Goal: Task Accomplishment & Management: Complete application form

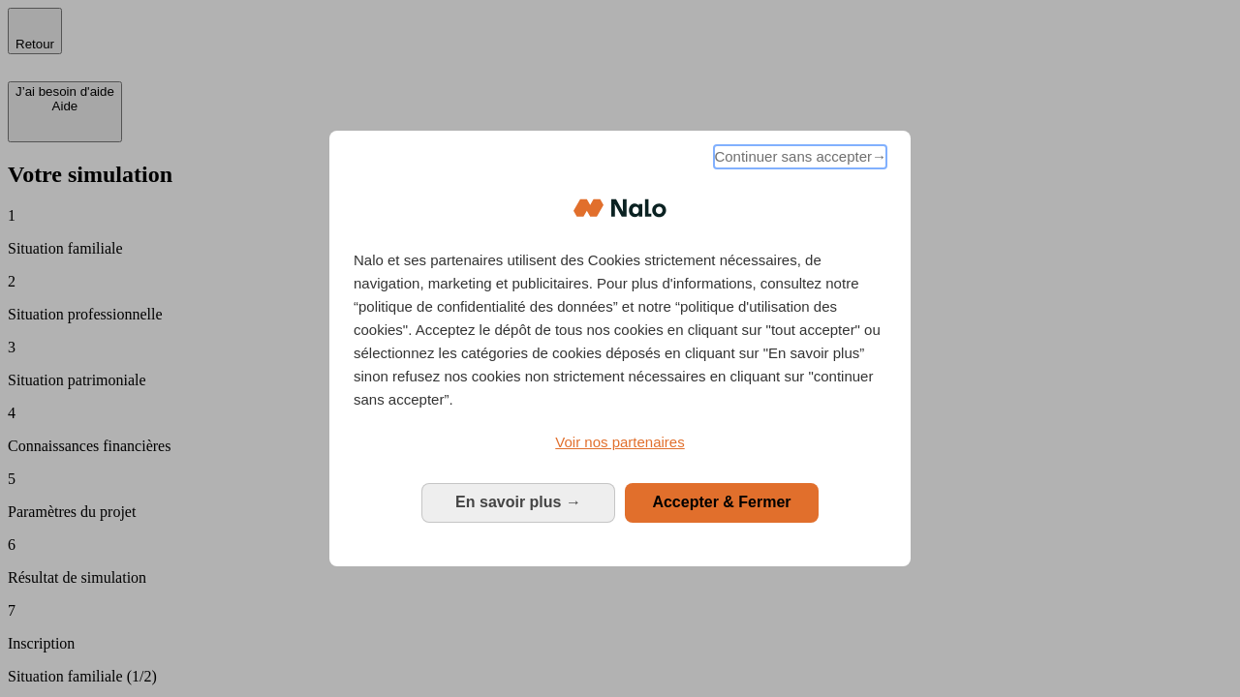
click at [798, 160] on span "Continuer sans accepter →" at bounding box center [800, 156] width 172 height 23
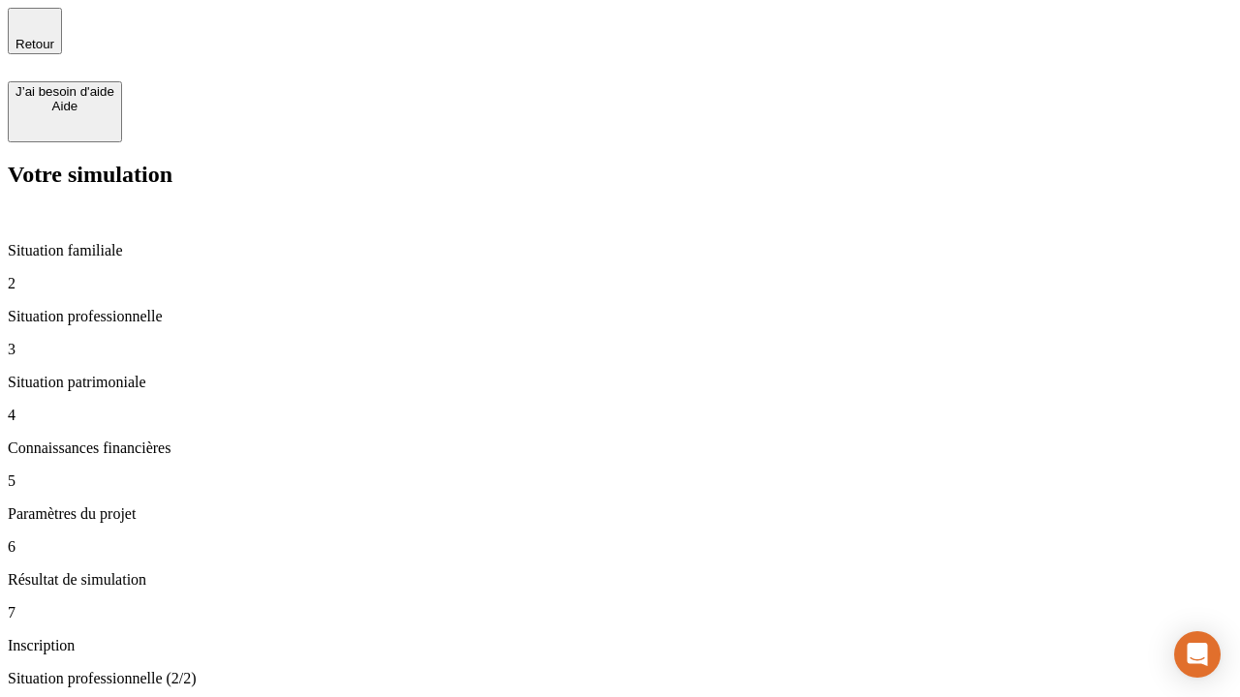
type input "30 000"
type input "40 000"
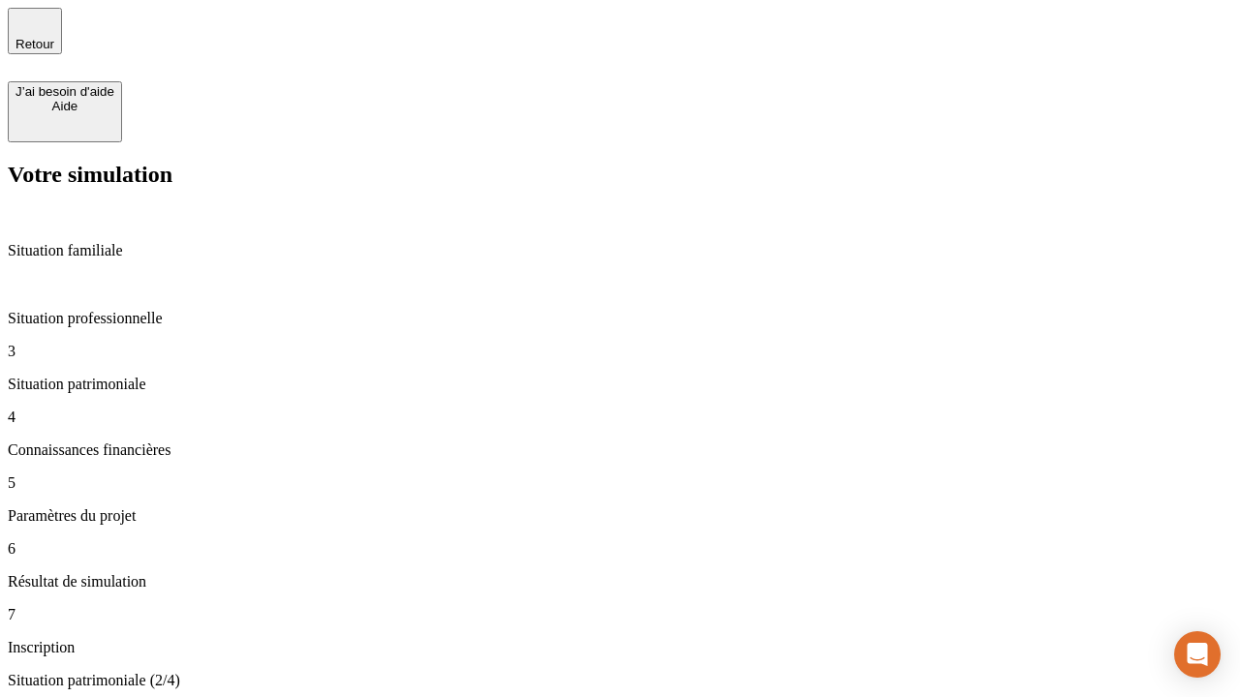
type input "1 100"
type input "20"
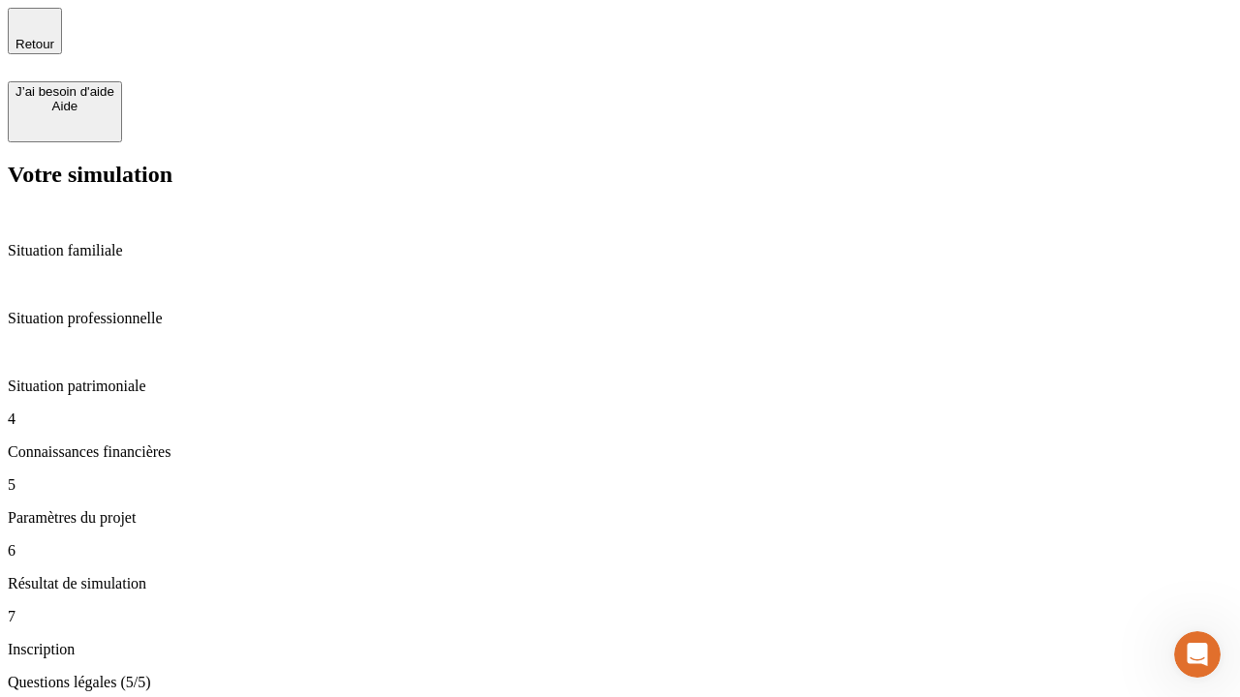
type input "40"
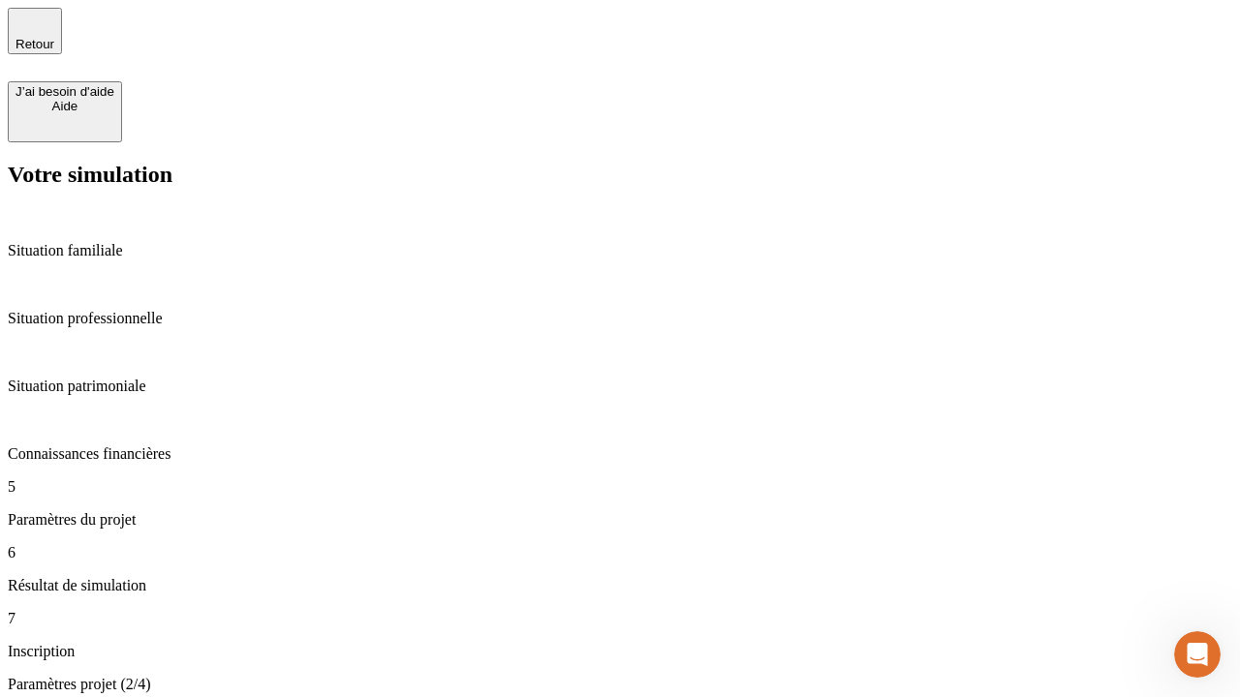
type input "50 000"
type input "640"
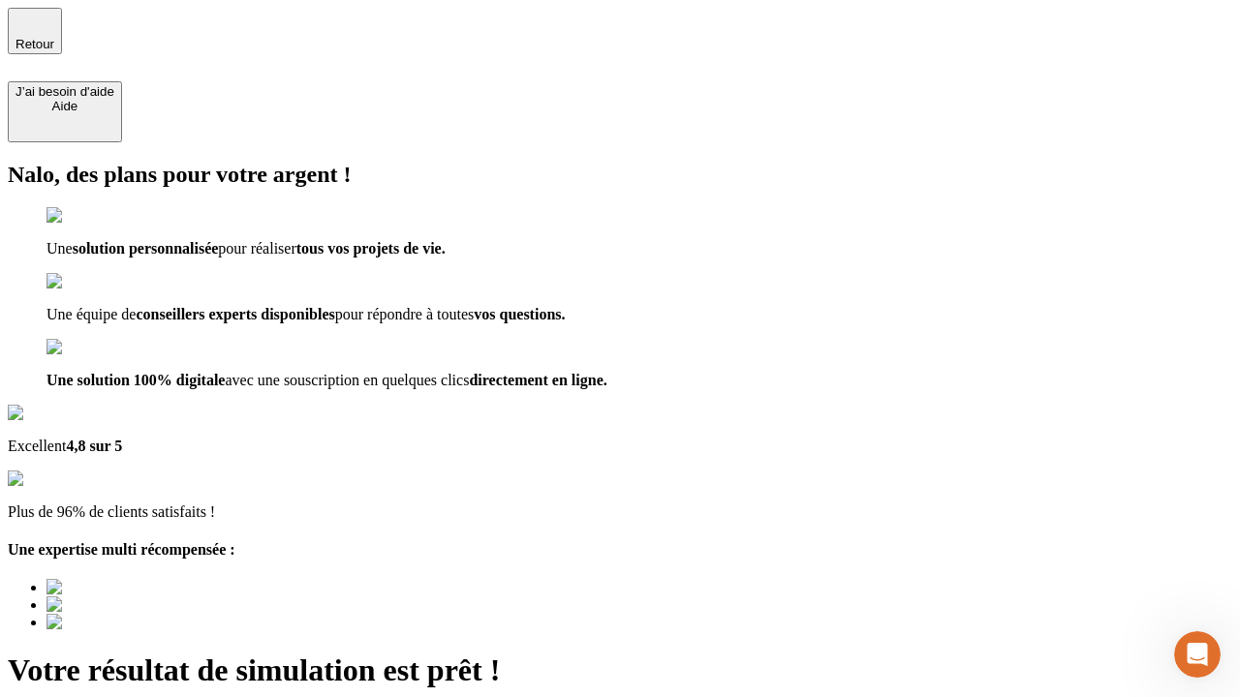
type input "[EMAIL_ADDRESS][DOMAIN_NAME]"
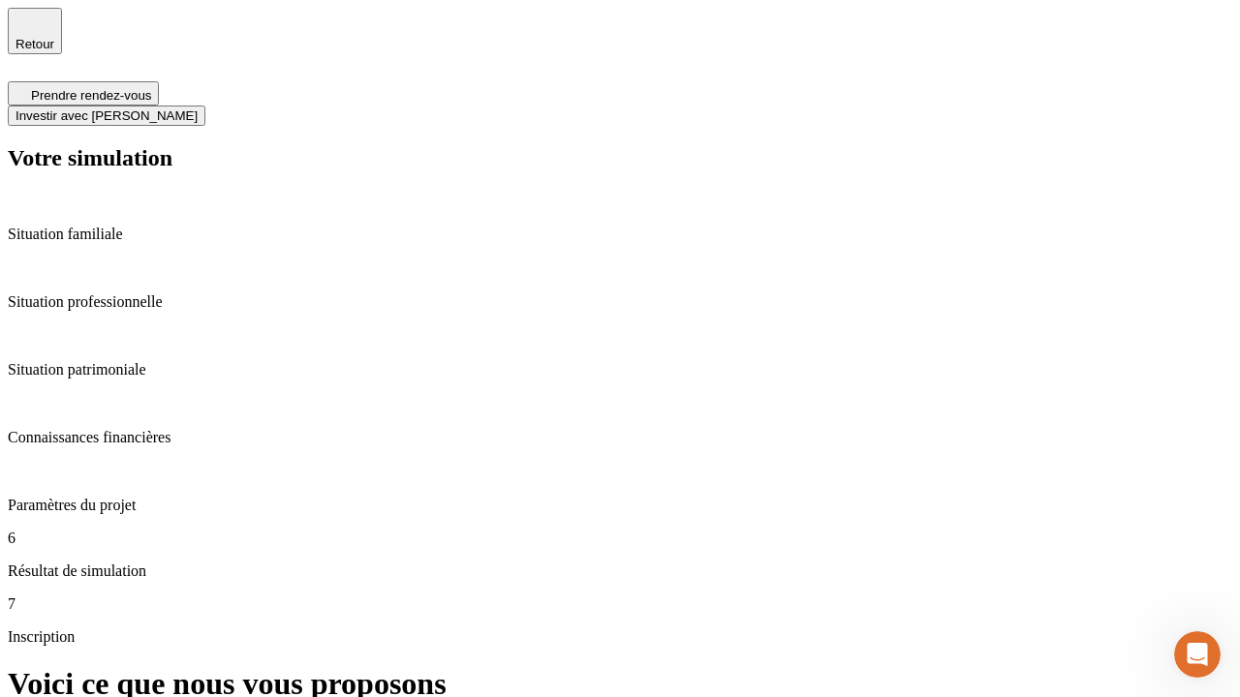
click at [198, 108] on span "Investir avec [PERSON_NAME]" at bounding box center [106, 115] width 182 height 15
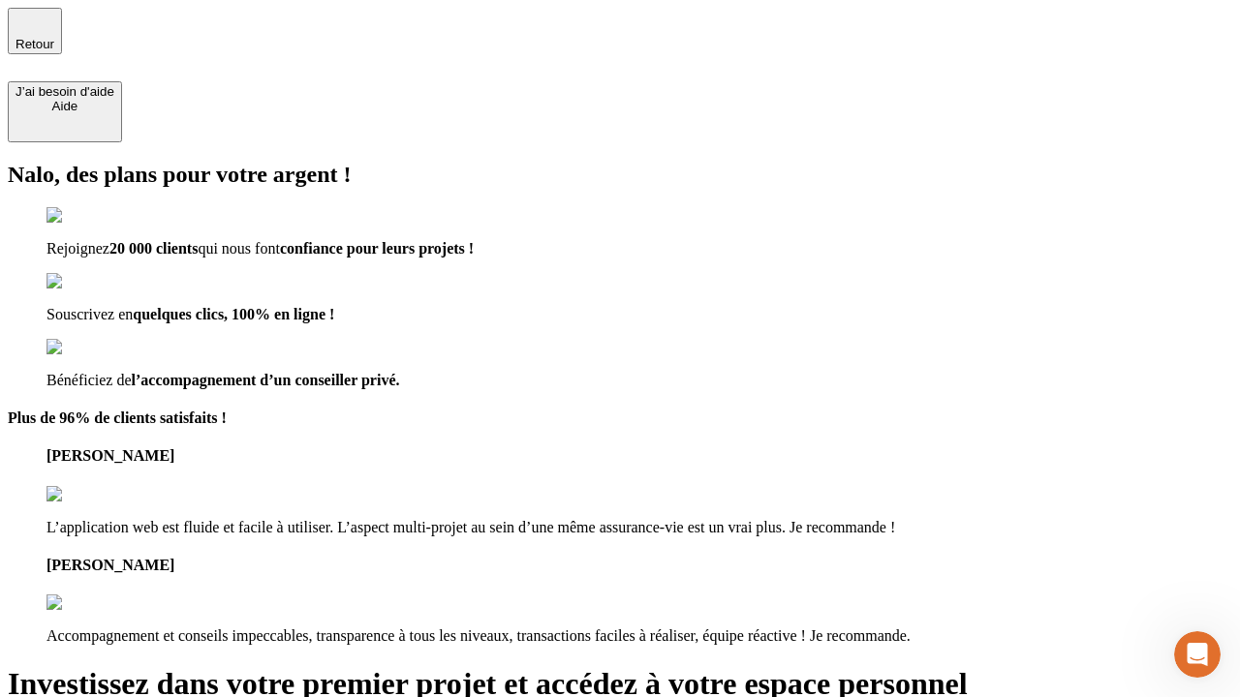
type input "[EMAIL_ADDRESS][DOMAIN_NAME]"
